Goal: Task Accomplishment & Management: Use online tool/utility

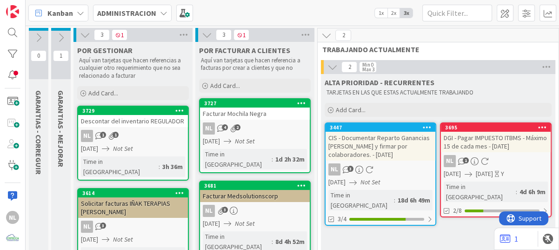
click at [205, 34] on icon at bounding box center [207, 35] width 10 height 10
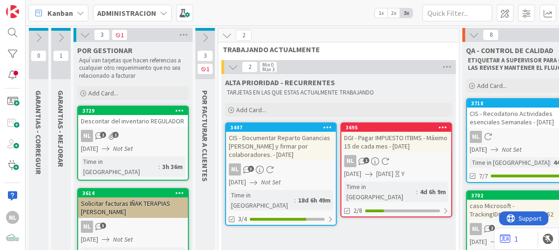
click at [83, 34] on icon at bounding box center [85, 35] width 10 height 10
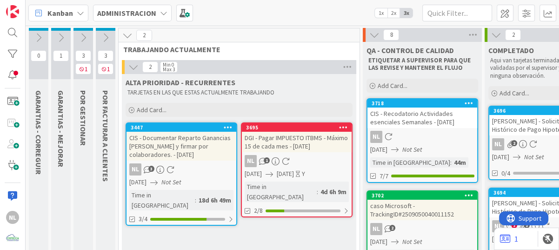
scroll to position [93, 0]
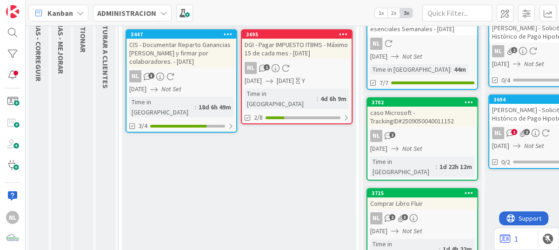
click at [184, 70] on div "NL 3" at bounding box center [181, 76] width 110 height 12
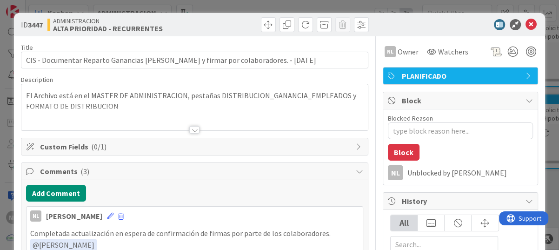
type textarea "x"
click at [525, 22] on icon at bounding box center [530, 24] width 11 height 11
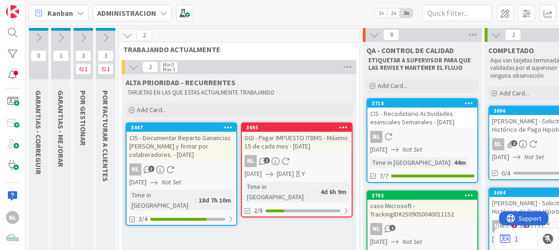
click at [85, 39] on icon at bounding box center [83, 38] width 10 height 10
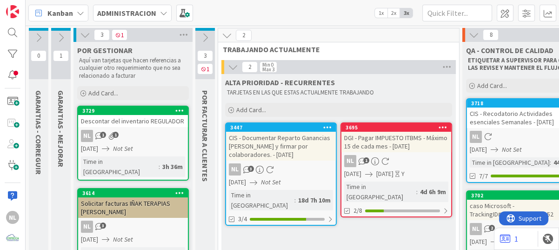
click at [62, 37] on icon at bounding box center [61, 38] width 10 height 10
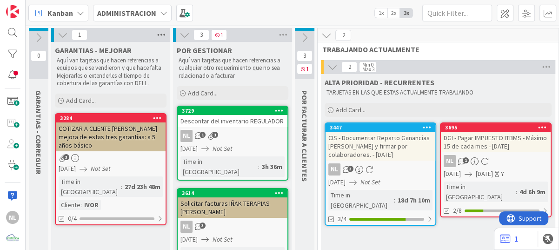
click at [159, 32] on icon at bounding box center [161, 35] width 12 height 14
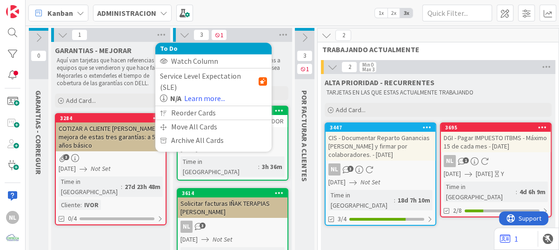
click at [63, 33] on icon at bounding box center [63, 35] width 10 height 10
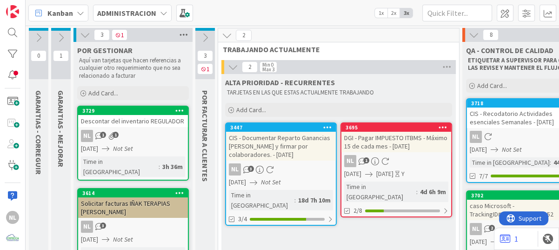
click at [181, 35] on icon at bounding box center [184, 35] width 12 height 14
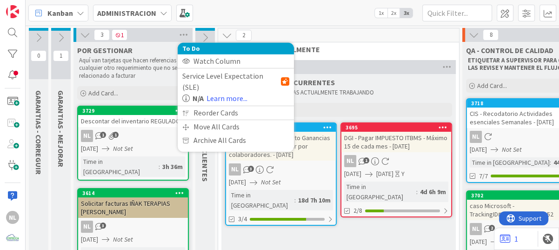
click at [81, 34] on icon at bounding box center [85, 35] width 10 height 10
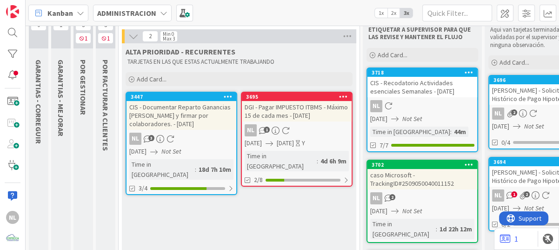
scroll to position [46, 0]
